Goal: Information Seeking & Learning: Learn about a topic

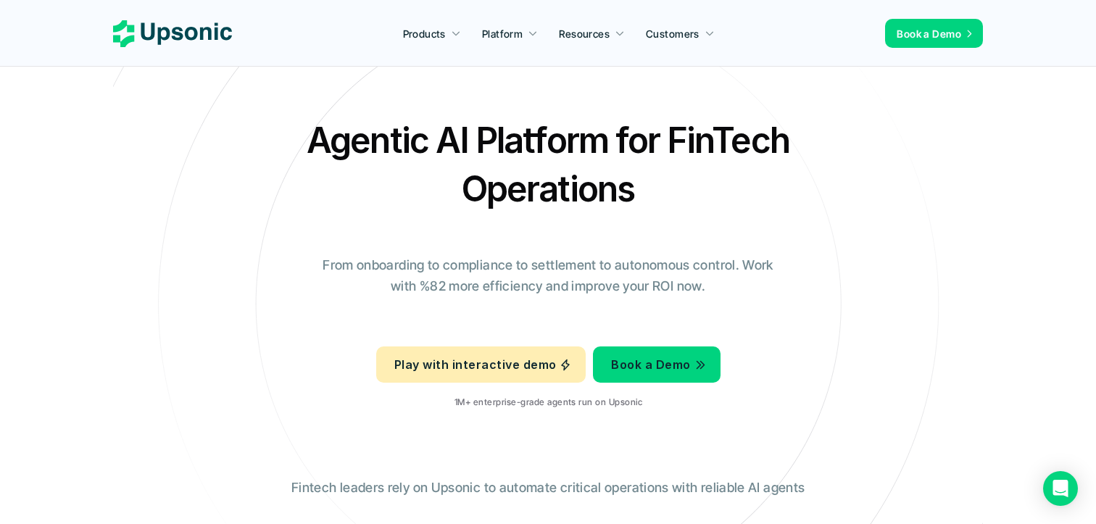
click at [313, 94] on icon at bounding box center [548, 304] width 975 height 975
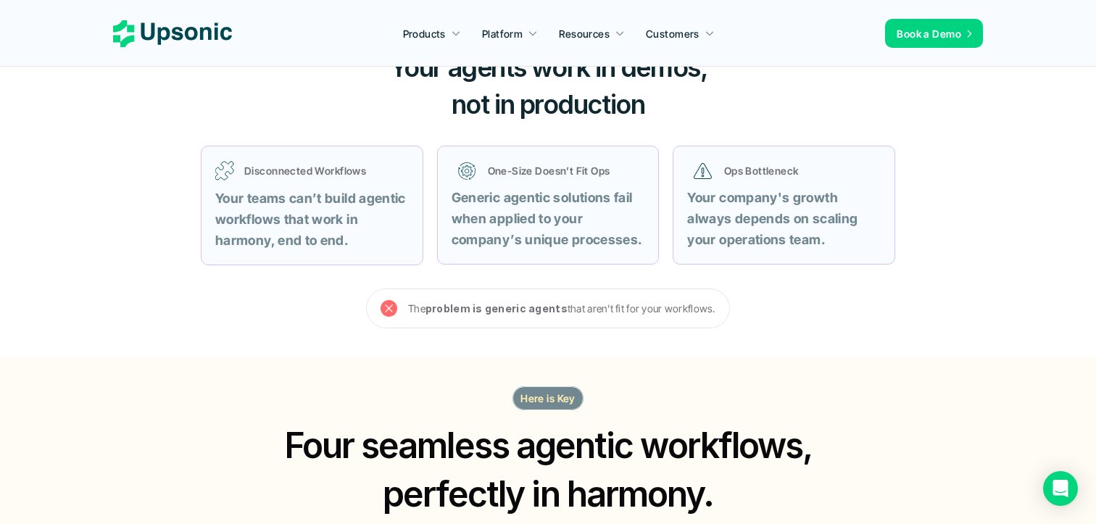
scroll to position [592, 0]
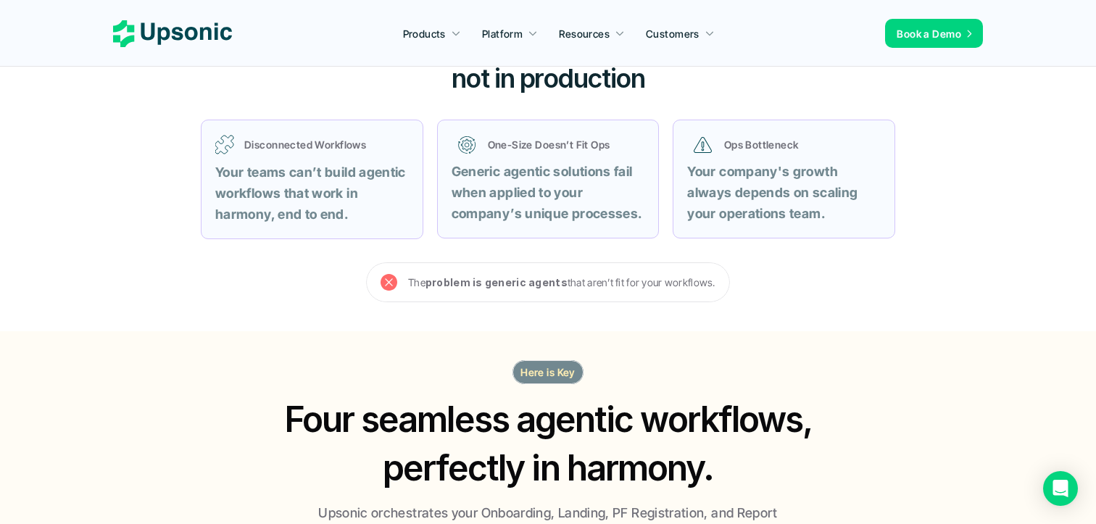
click at [455, 282] on strong "problem is generic agents" at bounding box center [497, 282] width 142 height 12
drag, startPoint x: 426, startPoint y: 283, endPoint x: 496, endPoint y: 283, distance: 69.6
click at [481, 283] on p "The problem is generic agents that aren’t fit for your workflows." at bounding box center [561, 282] width 307 height 18
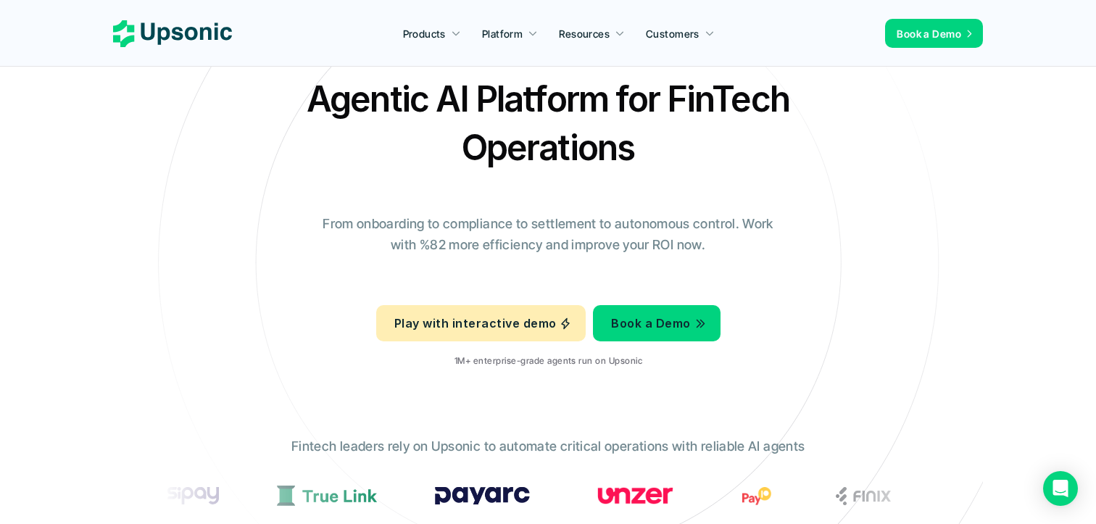
scroll to position [0, 0]
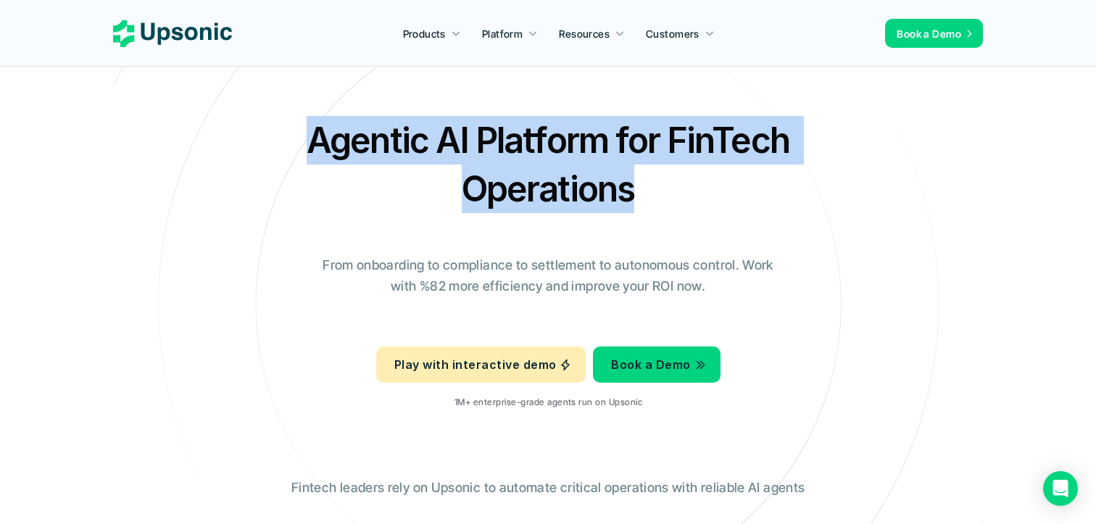
drag, startPoint x: 308, startPoint y: 129, endPoint x: 708, endPoint y: 189, distance: 404.7
click at [708, 189] on h2 "Agentic AI Platform for FinTech Operations" at bounding box center [548, 164] width 508 height 97
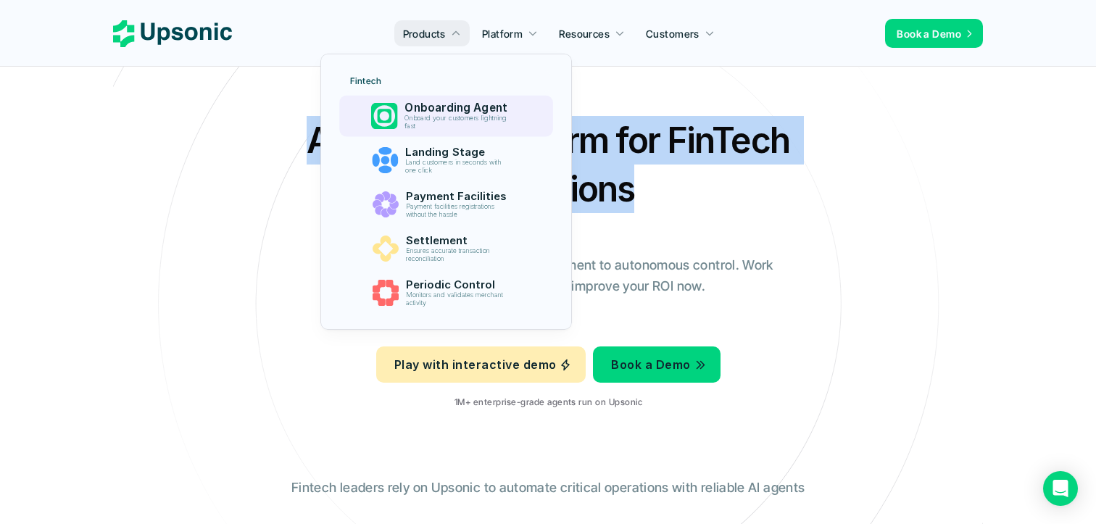
click at [452, 112] on p "Onboarding Agent" at bounding box center [460, 108] width 110 height 13
